Goal: Find specific page/section: Find specific page/section

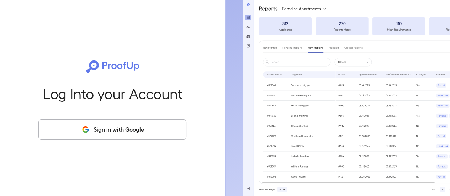
drag, startPoint x: 128, startPoint y: 128, endPoint x: 154, endPoint y: 124, distance: 26.7
click at [128, 128] on button "Sign in with Google" at bounding box center [112, 129] width 148 height 21
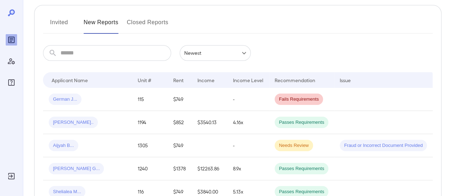
scroll to position [142, 0]
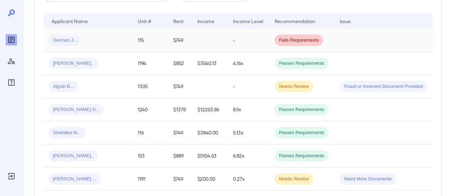
click at [197, 33] on td at bounding box center [210, 40] width 36 height 23
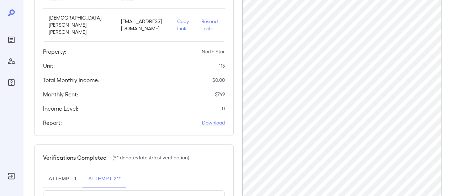
scroll to position [36, 0]
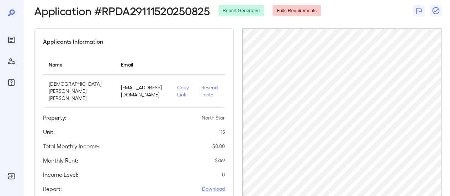
click at [204, 93] on p "Resend Invite" at bounding box center [210, 91] width 18 height 14
